Goal: Information Seeking & Learning: Learn about a topic

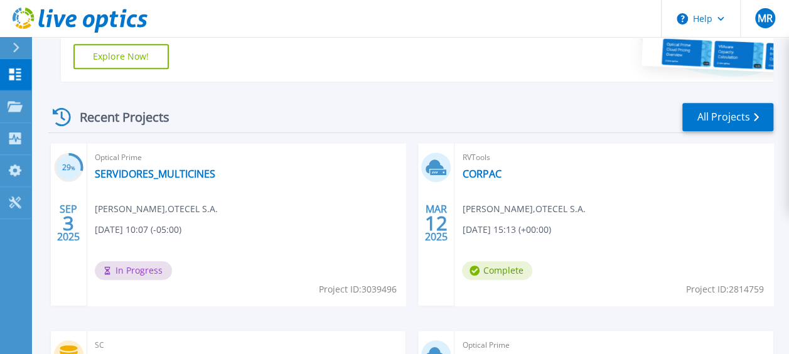
scroll to position [299, 0]
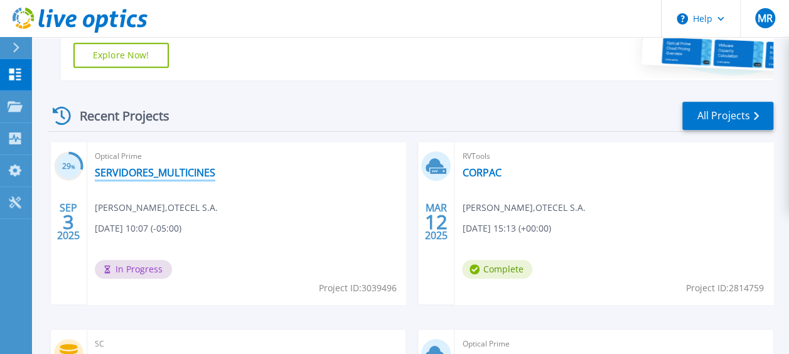
click at [164, 174] on link "SERVIDORES_MULTICINES" at bounding box center [155, 172] width 121 height 13
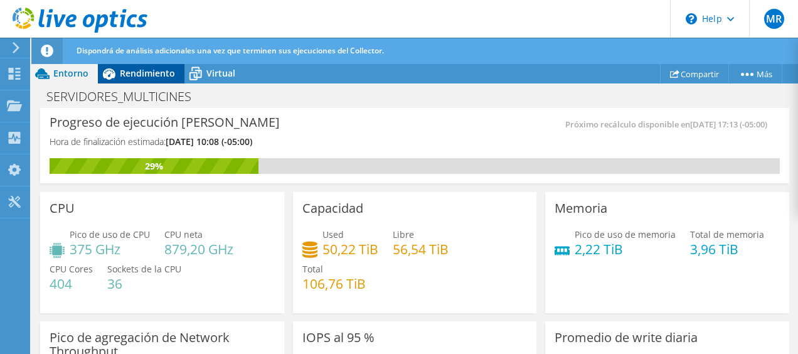
click at [136, 79] on div "Rendimiento" at bounding box center [141, 73] width 87 height 20
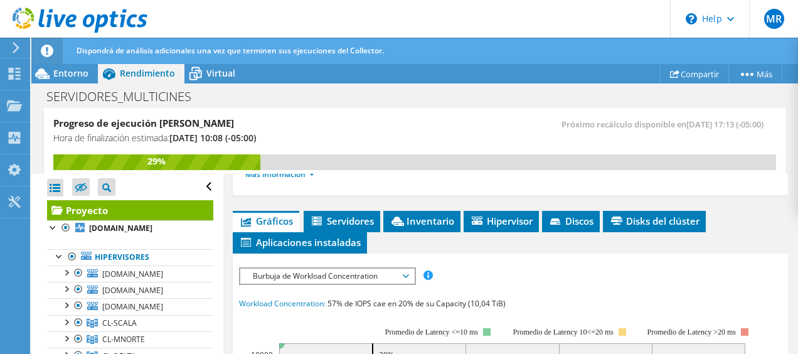
scroll to position [324, 0]
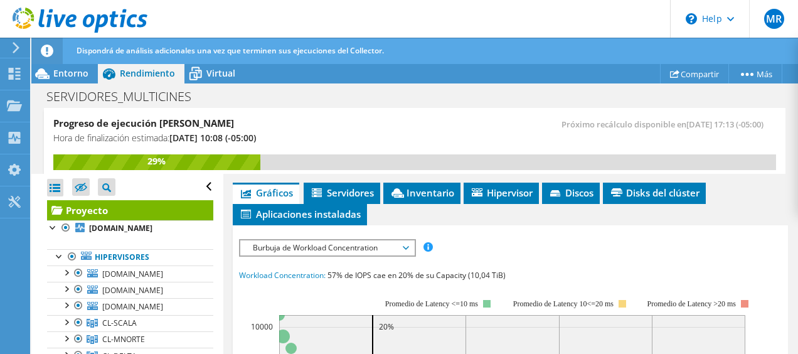
click at [383, 244] on span "Burbuja de Workload Concentration" at bounding box center [327, 247] width 161 height 15
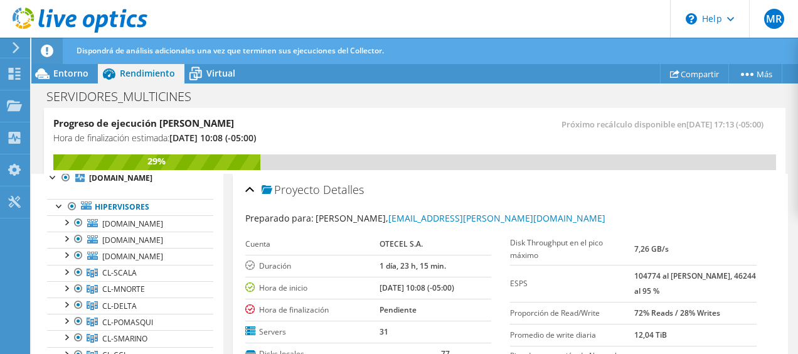
scroll to position [11, 0]
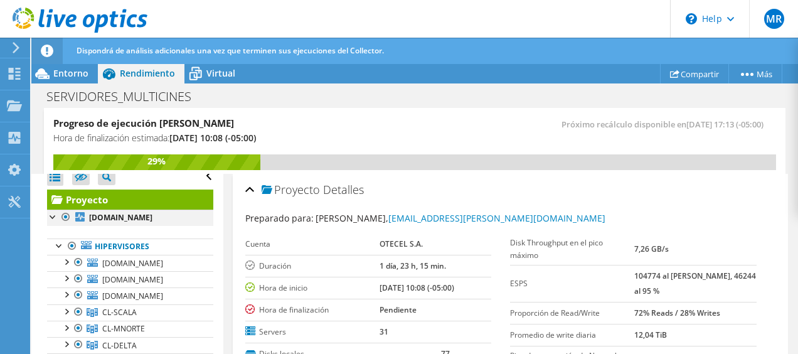
click at [62, 213] on div at bounding box center [66, 217] width 13 height 15
click at [73, 245] on div at bounding box center [72, 246] width 13 height 15
click at [80, 258] on div at bounding box center [78, 262] width 13 height 15
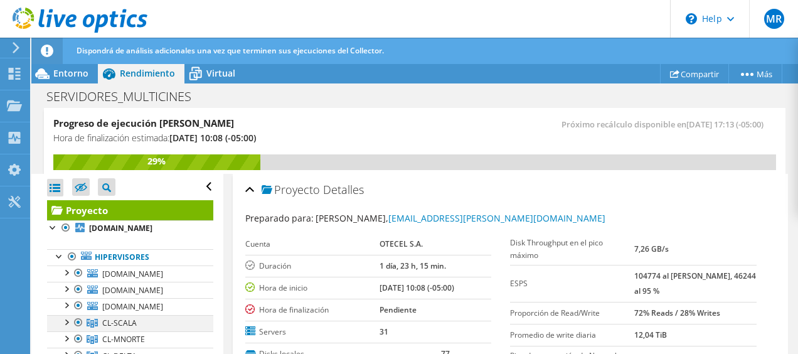
click at [83, 321] on div at bounding box center [78, 322] width 13 height 15
click at [65, 319] on div at bounding box center [66, 321] width 13 height 13
click at [86, 337] on div at bounding box center [84, 338] width 13 height 15
click at [66, 316] on div at bounding box center [66, 321] width 13 height 13
drag, startPoint x: 211, startPoint y: 206, endPoint x: 211, endPoint y: 225, distance: 18.8
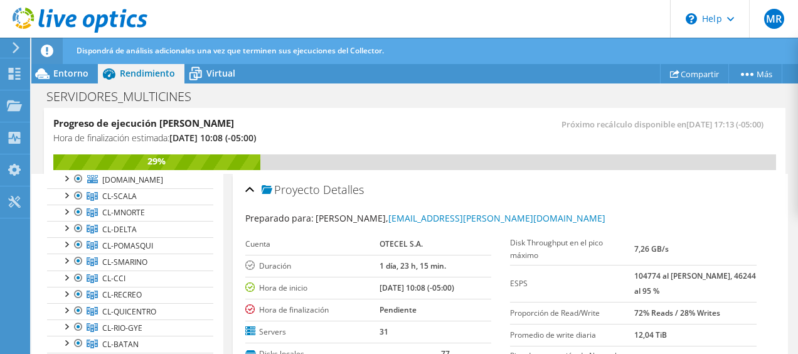
scroll to position [148, 0]
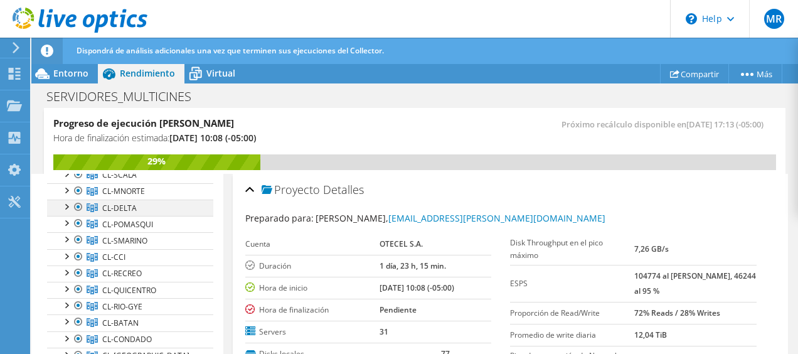
click at [63, 203] on div at bounding box center [66, 206] width 13 height 13
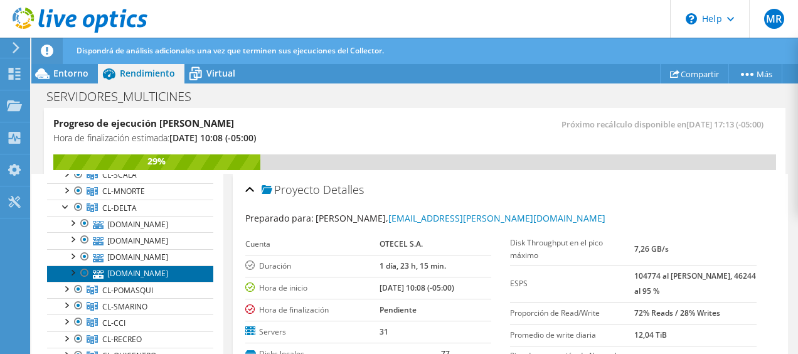
click at [124, 269] on link "[DOMAIN_NAME]" at bounding box center [130, 273] width 166 height 16
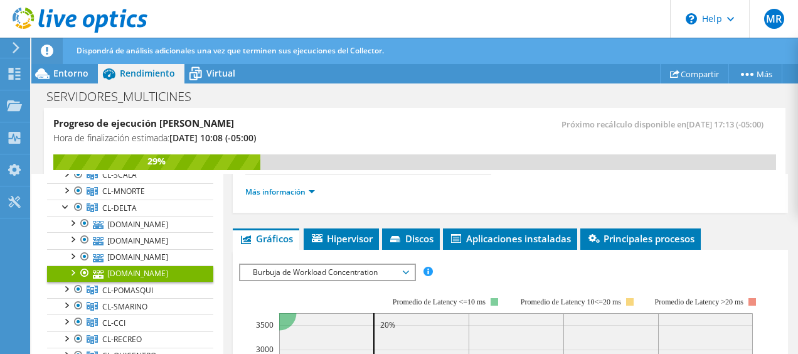
scroll to position [227, 0]
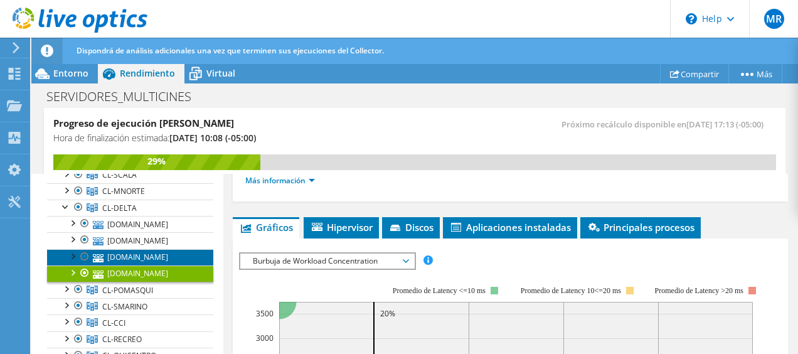
click at [162, 260] on link "[DOMAIN_NAME]" at bounding box center [130, 257] width 166 height 16
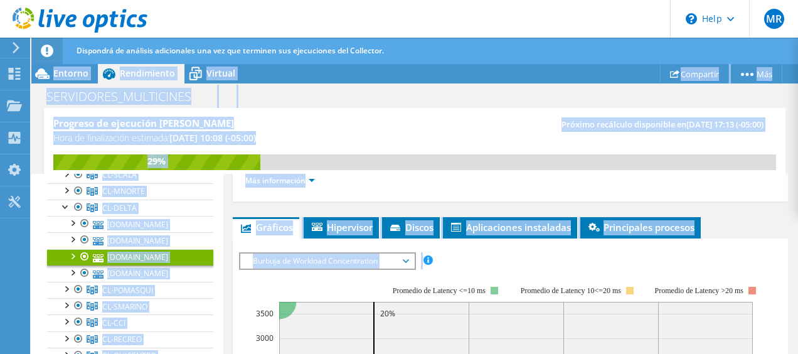
drag, startPoint x: 787, startPoint y: 254, endPoint x: 800, endPoint y: 296, distance: 44.7
click at [798, 296] on html "MR Usuario final [PERSON_NAME] [PERSON_NAME][EMAIL_ADDRESS][PERSON_NAME][DOMAIN…" at bounding box center [399, 177] width 798 height 354
copy div "Compartir Más Detalles del proyecto Entorno Rendimiento Virtual Upgrades SERVID…"
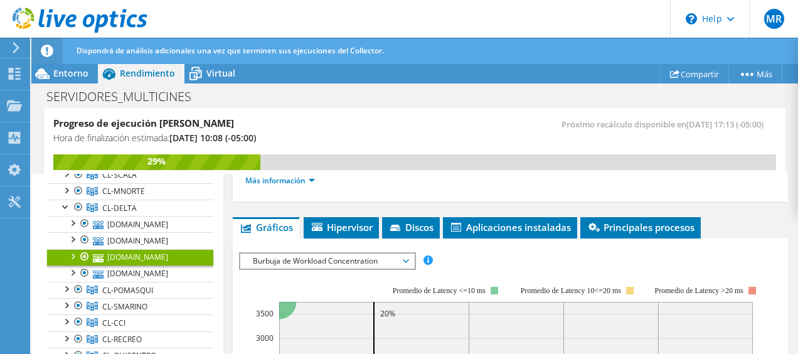
click at [749, 255] on div "ESPS Disk Throughput Tamaño de E/S Latencia Profundidad de la cola Porcentaje d…" at bounding box center [511, 260] width 544 height 17
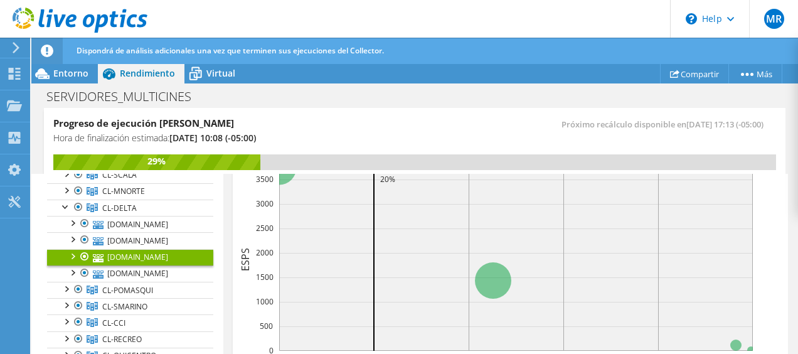
scroll to position [330, 0]
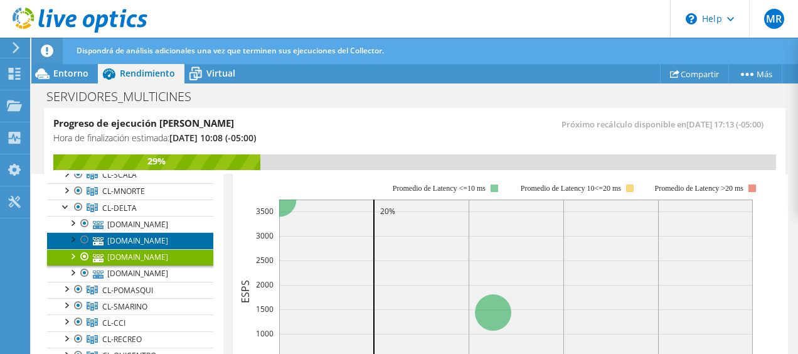
click at [149, 241] on link "[DOMAIN_NAME]" at bounding box center [130, 240] width 166 height 16
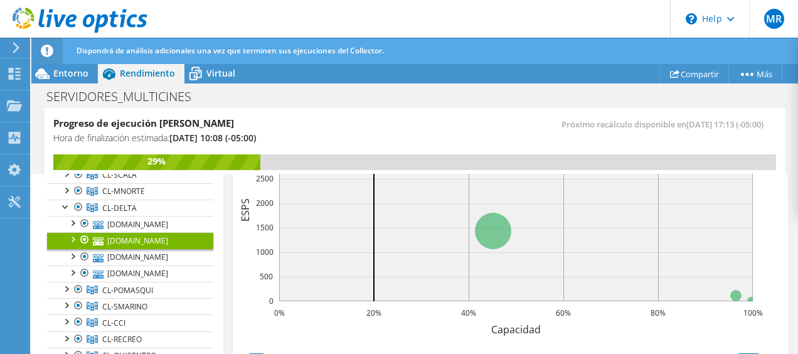
scroll to position [379, 0]
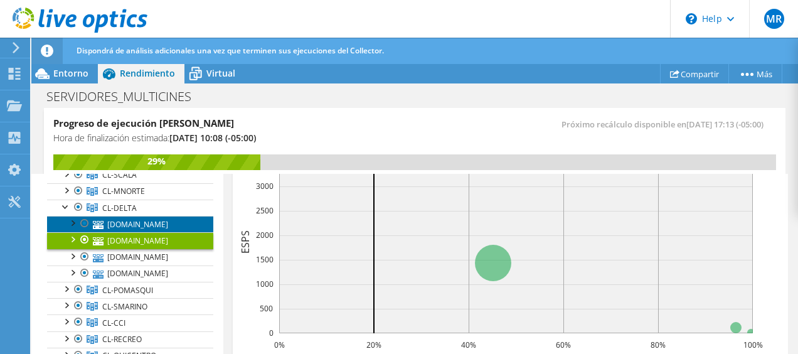
click at [124, 223] on link "[DOMAIN_NAME]" at bounding box center [130, 224] width 166 height 16
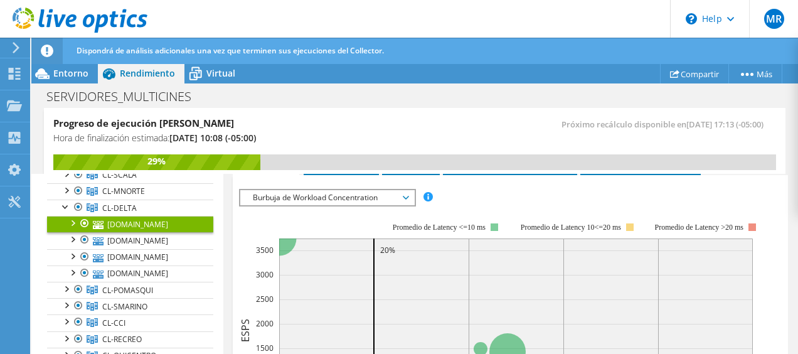
scroll to position [264, 0]
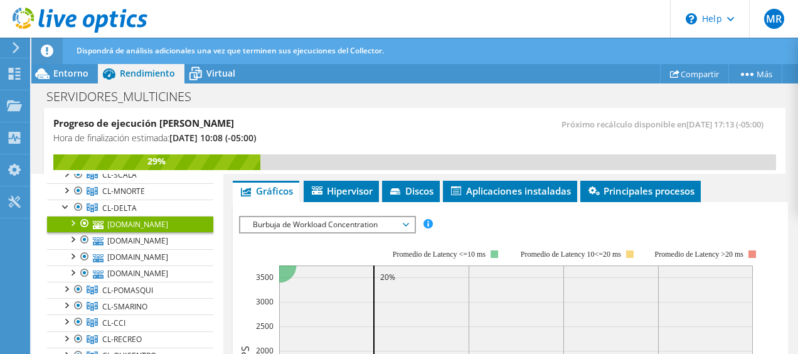
click at [301, 217] on span "Burbuja de Workload Concentration" at bounding box center [327, 224] width 161 height 15
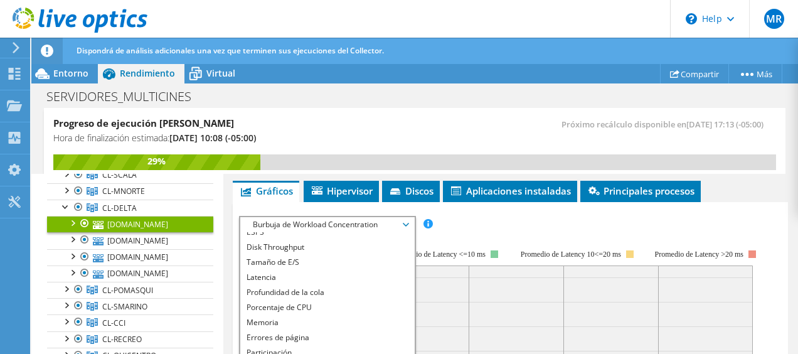
scroll to position [1, 0]
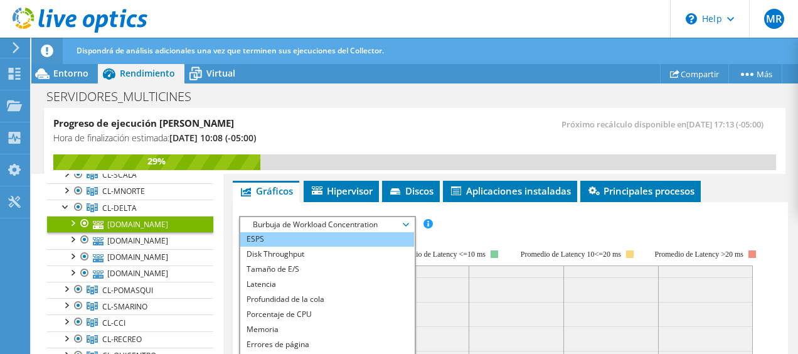
click at [360, 228] on span "Burbuja de Workload Concentration" at bounding box center [327, 224] width 161 height 15
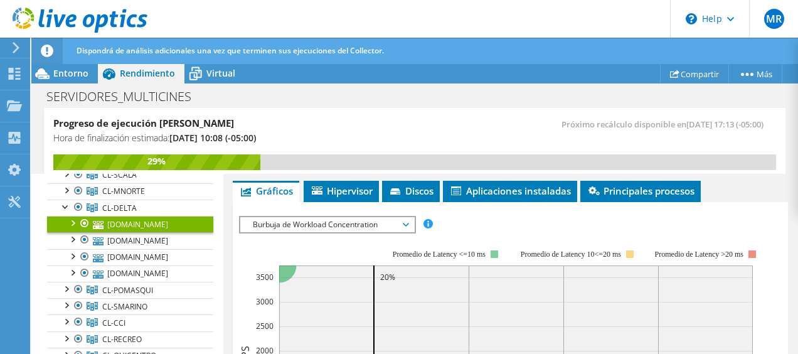
click at [360, 227] on span "Burbuja de Workload Concentration" at bounding box center [327, 224] width 161 height 15
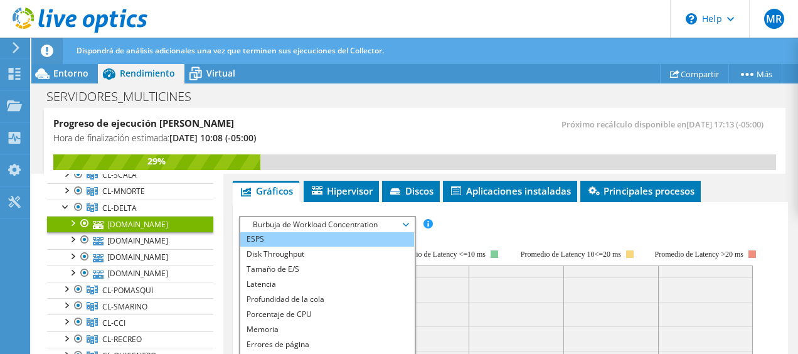
click at [347, 234] on li "ESPS" at bounding box center [327, 239] width 174 height 15
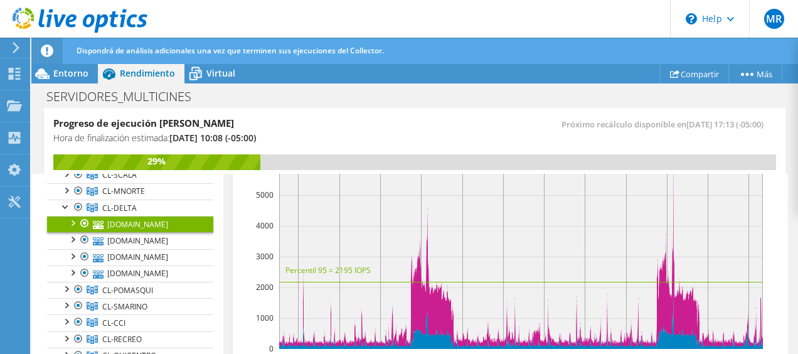
scroll to position [390, 0]
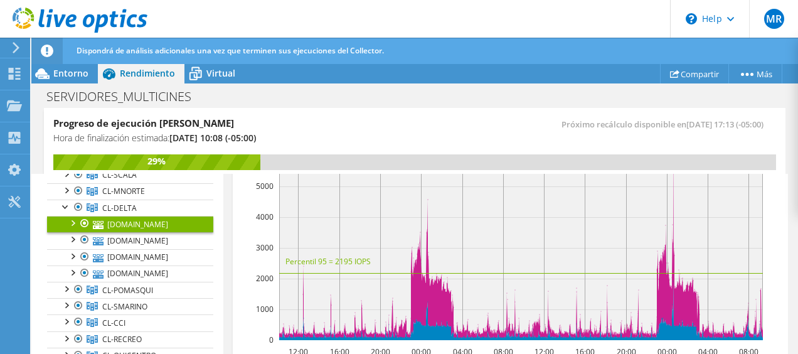
click at [72, 220] on div at bounding box center [72, 222] width 13 height 13
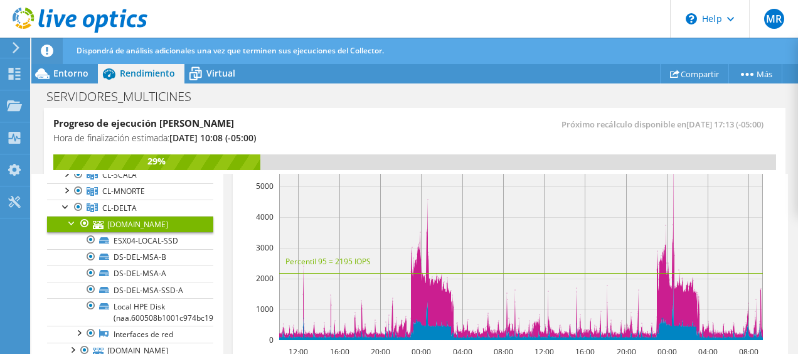
click at [72, 220] on div at bounding box center [72, 222] width 13 height 13
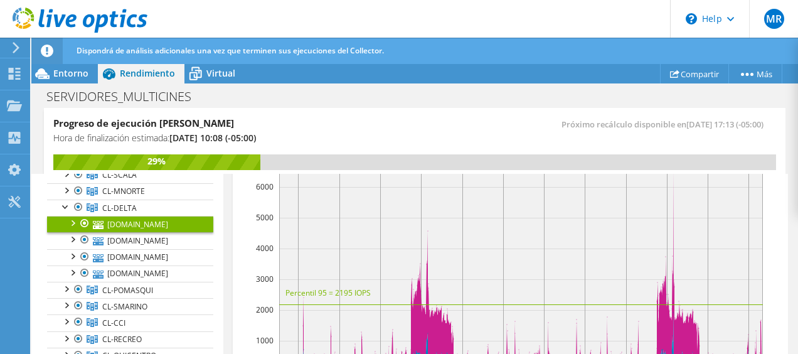
scroll to position [334, 0]
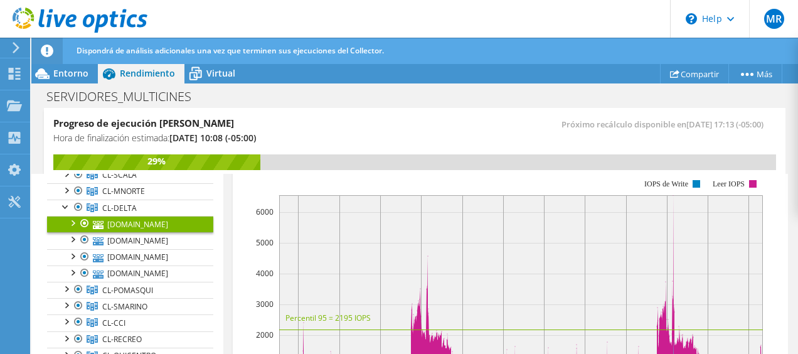
click at [673, 212] on rect at bounding box center [521, 295] width 484 height 201
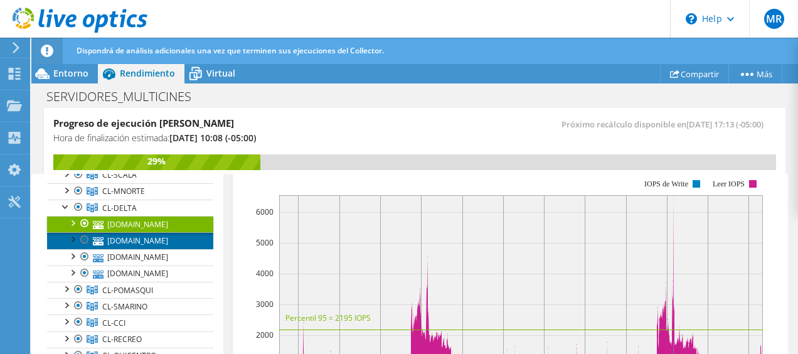
click at [147, 235] on link "[DOMAIN_NAME]" at bounding box center [130, 240] width 166 height 16
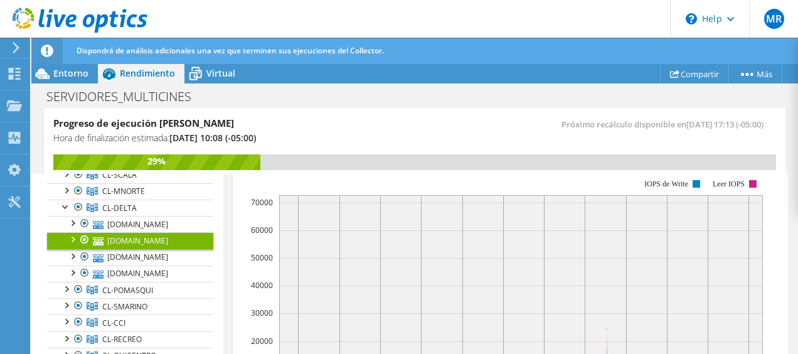
drag, startPoint x: 788, startPoint y: 276, endPoint x: 791, endPoint y: 289, distance: 13.5
click at [791, 289] on article "[DOMAIN_NAME] Detalles Sistema operativo VMware ESXi 8.0.3 build-24414501 Disks…" at bounding box center [511, 264] width 576 height 181
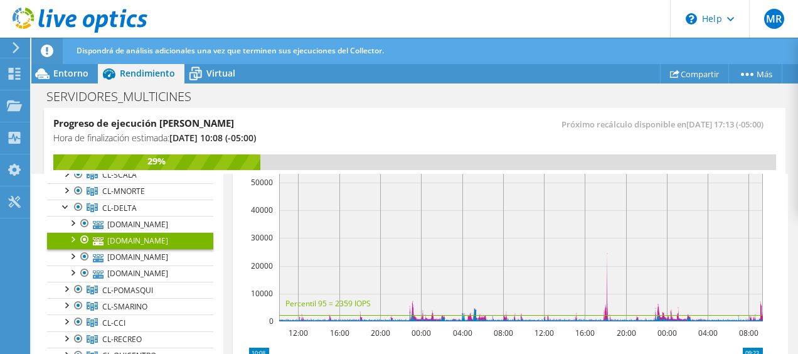
scroll to position [404, 0]
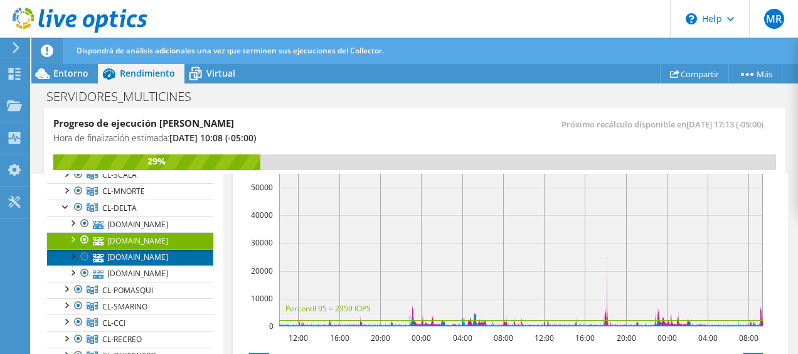
click at [134, 256] on link "[DOMAIN_NAME]" at bounding box center [130, 257] width 166 height 16
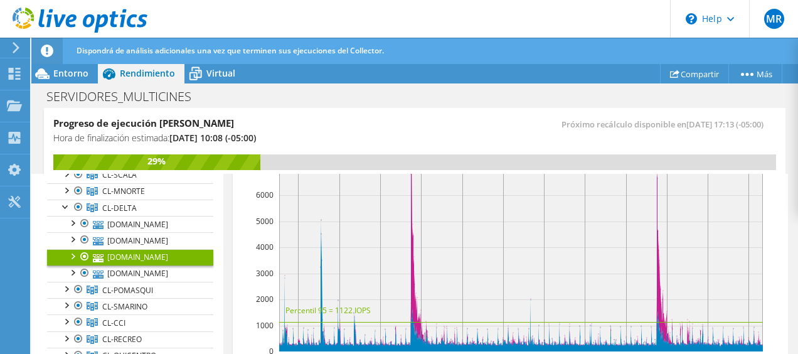
scroll to position [306, 0]
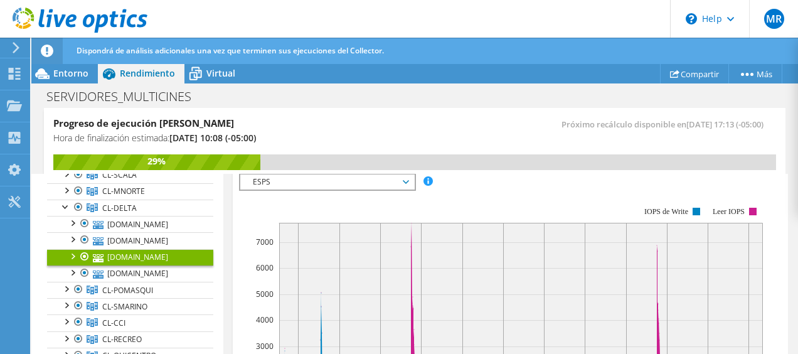
click at [144, 261] on link "[DOMAIN_NAME]" at bounding box center [130, 257] width 166 height 16
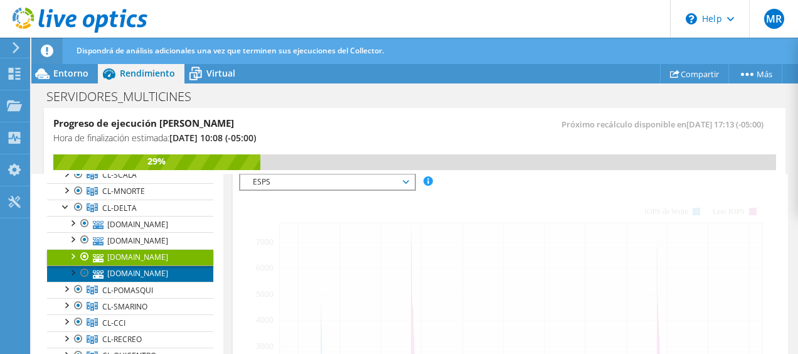
click at [124, 269] on link "[DOMAIN_NAME]" at bounding box center [130, 273] width 166 height 16
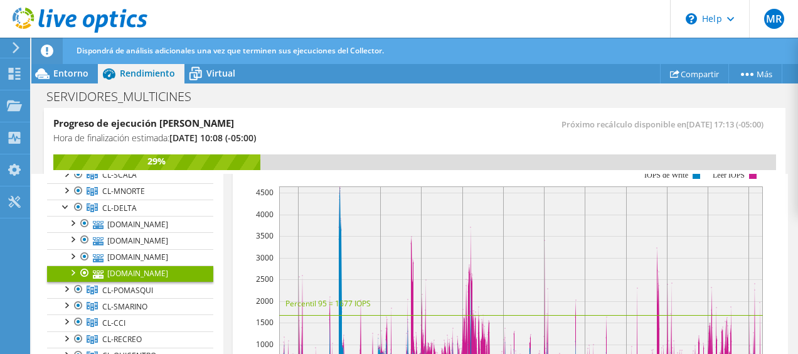
scroll to position [334, 0]
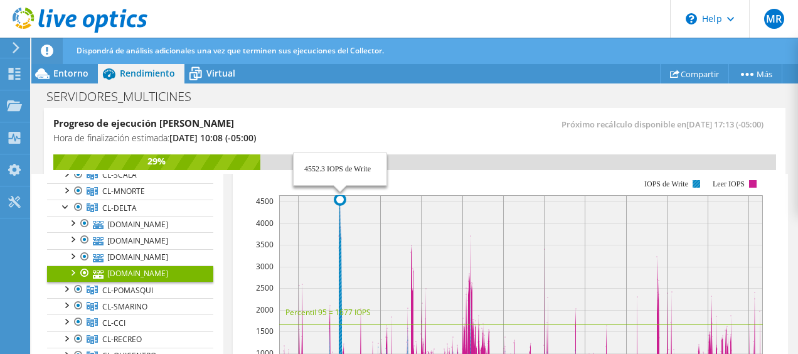
click at [340, 249] on icon at bounding box center [525, 297] width 493 height 200
click at [68, 205] on div at bounding box center [66, 206] width 13 height 13
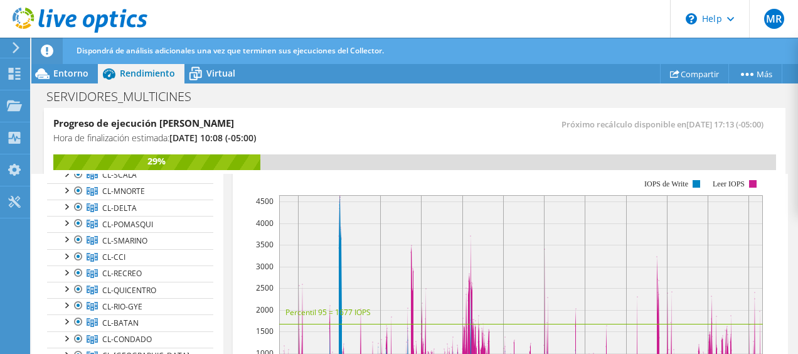
scroll to position [0, 0]
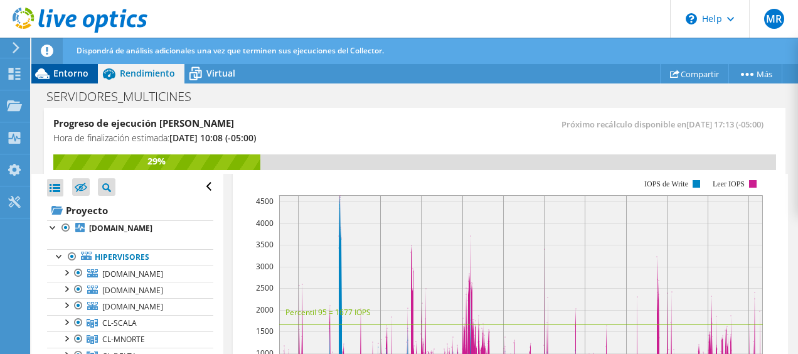
click at [78, 70] on span "Entorno" at bounding box center [70, 73] width 35 height 12
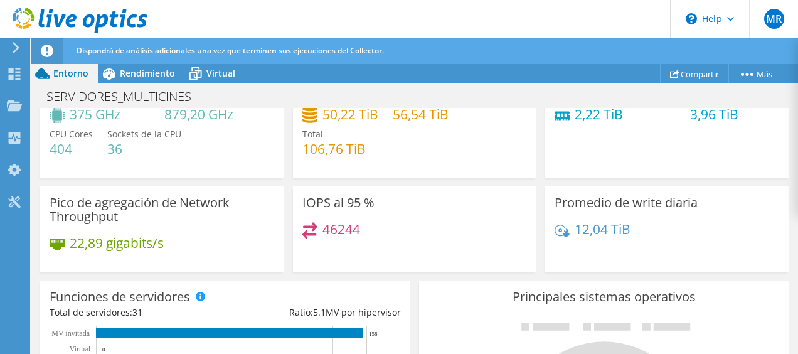
scroll to position [63, 0]
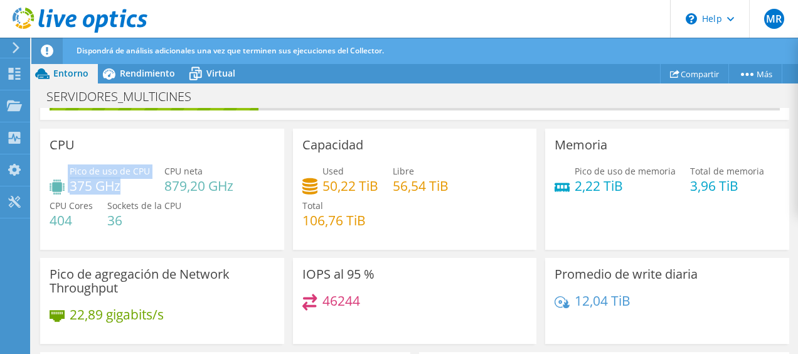
drag, startPoint x: 67, startPoint y: 189, endPoint x: 122, endPoint y: 181, distance: 55.2
click at [122, 181] on div "Pico de uso de CPU 375 GHz" at bounding box center [100, 178] width 100 height 28
click at [122, 181] on h4 "375 GHz" at bounding box center [110, 186] width 80 height 14
click at [209, 241] on div "CPU Pico de uso de CPU 375 GHz CPU [PERSON_NAME] 879,20 GHz CPU Cores 404 Socke…" at bounding box center [162, 189] width 244 height 121
drag, startPoint x: 64, startPoint y: 183, endPoint x: 128, endPoint y: 186, distance: 64.1
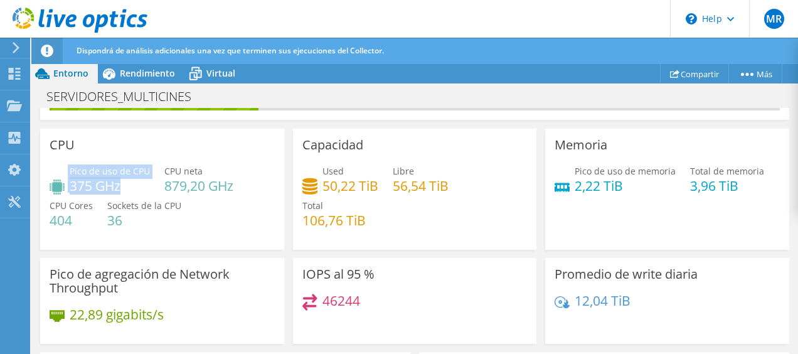
click at [128, 186] on div "Pico de uso de CPU 375 GHz" at bounding box center [100, 178] width 100 height 28
click at [128, 186] on h4 "375 GHz" at bounding box center [110, 186] width 80 height 14
click at [215, 215] on div "Pico de uso de CPU 375 GHz CPU [PERSON_NAME] 879,20 GHz CPU Cores 404 Sockets d…" at bounding box center [162, 201] width 225 height 75
